Goal: Find contact information: Find contact information

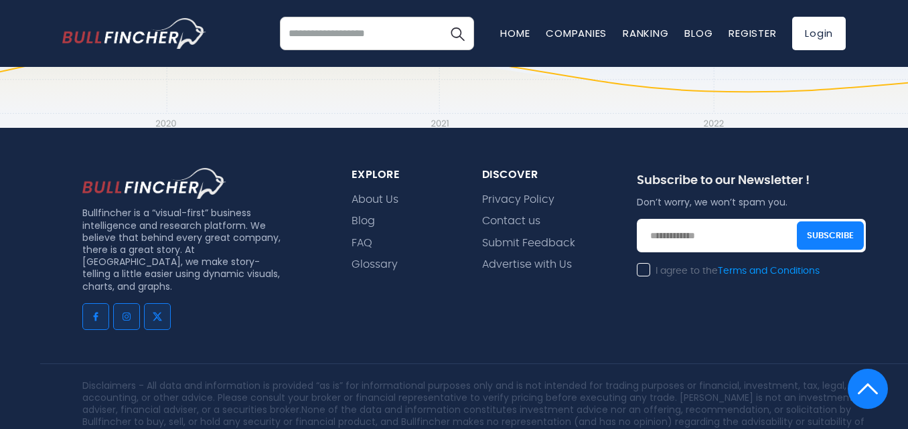
scroll to position [1316, 0]
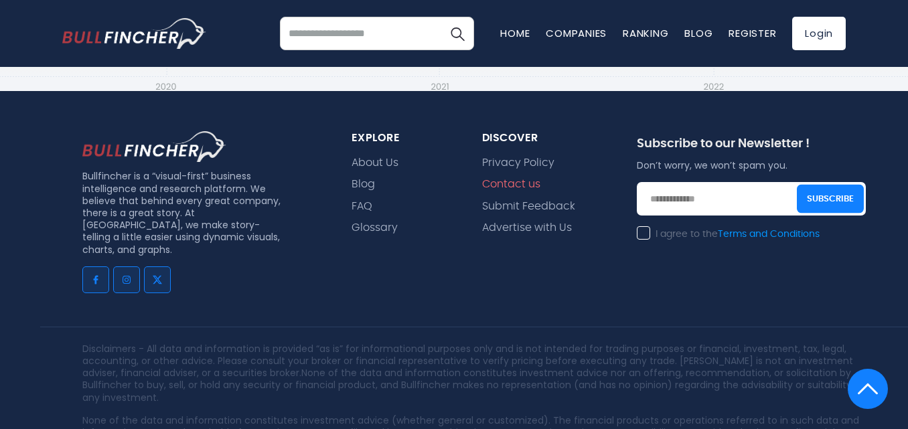
click at [510, 178] on link "Contact us" at bounding box center [511, 184] width 58 height 13
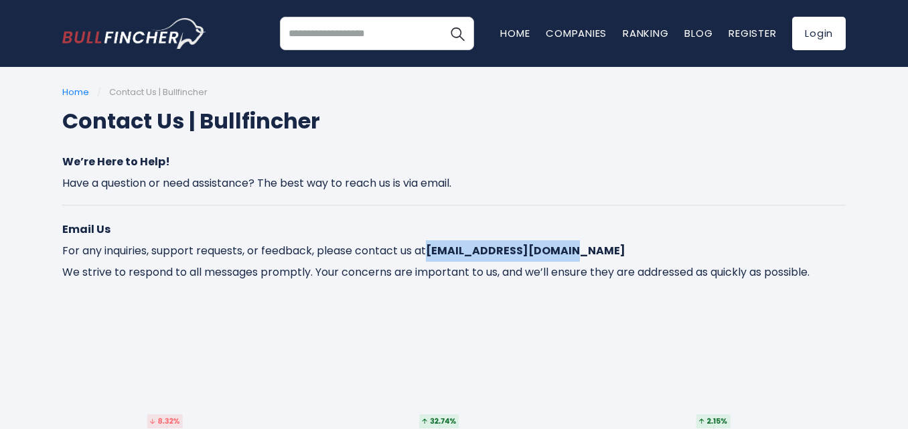
drag, startPoint x: 453, startPoint y: 272, endPoint x: 585, endPoint y: 270, distance: 131.9
click at [588, 270] on p "Email Us For any inquiries, support requests, or feedback, please contact us at…" at bounding box center [453, 251] width 783 height 64
click at [587, 270] on p "Email Us For any inquiries, support requests, or feedback, please contact us at…" at bounding box center [453, 251] width 783 height 64
drag, startPoint x: 583, startPoint y: 269, endPoint x: 452, endPoint y: 271, distance: 131.3
click at [452, 271] on p "Email Us For any inquiries, support requests, or feedback, please contact us at…" at bounding box center [453, 251] width 783 height 64
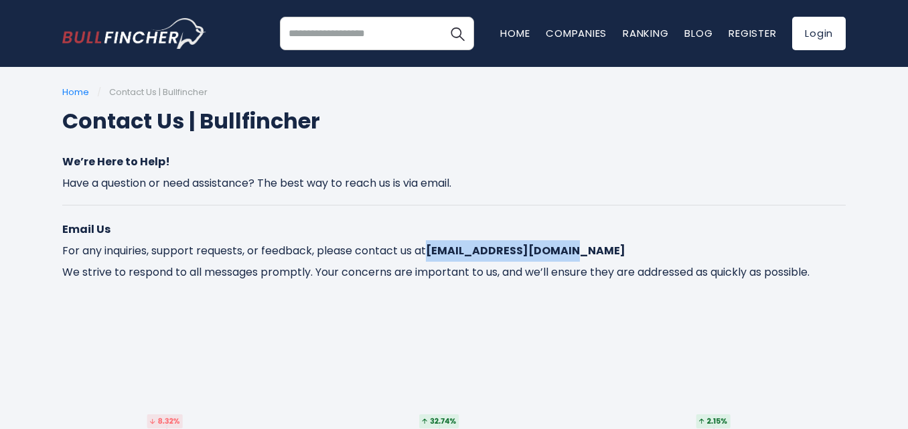
copy strong "contact@bullfincher.io"
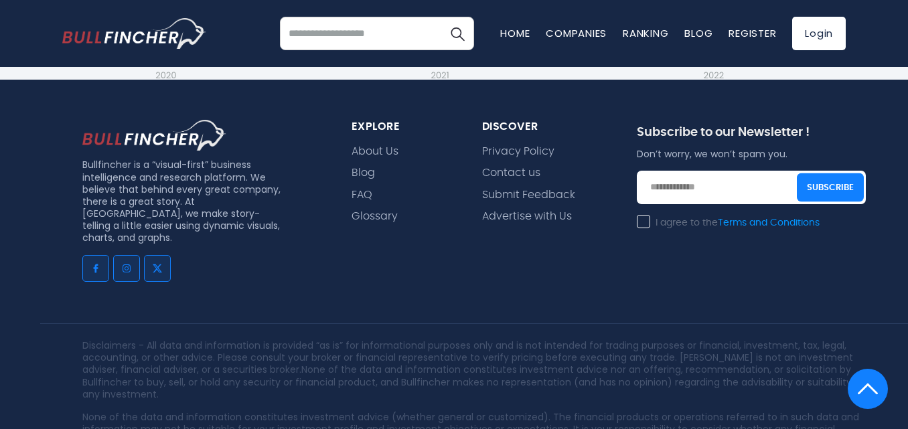
scroll to position [469, 0]
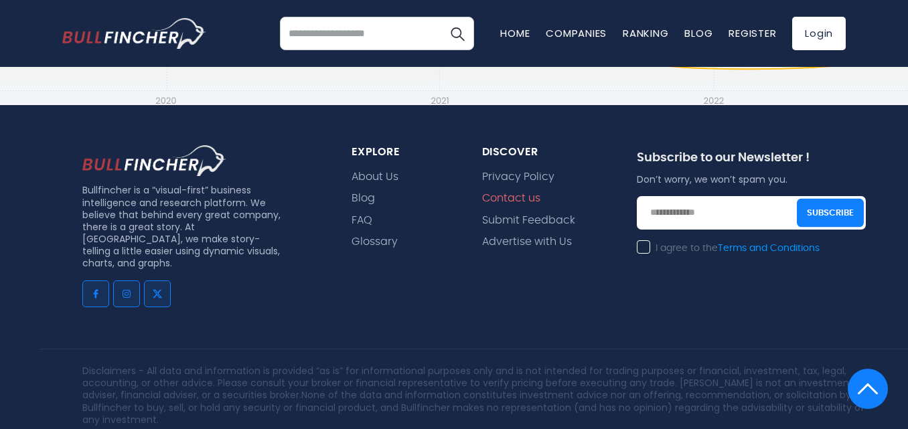
click at [513, 205] on link "Contact us" at bounding box center [511, 198] width 58 height 13
